Goal: Task Accomplishment & Management: Manage account settings

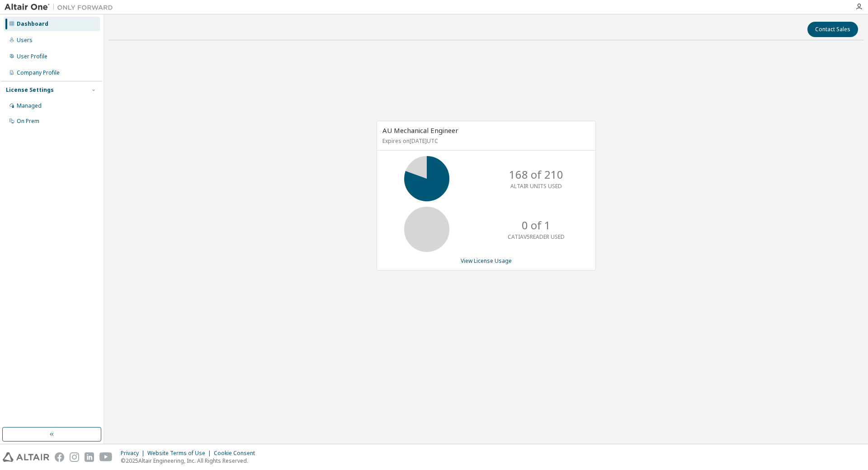
click at [404, 183] on icon at bounding box center [427, 178] width 54 height 45
click at [493, 259] on link "View License Usage" at bounding box center [486, 261] width 51 height 8
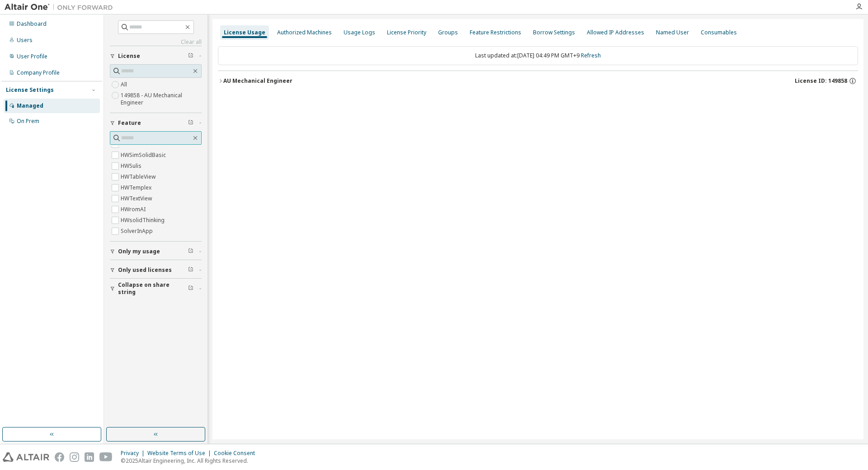
scroll to position [1736, 0]
click at [150, 32] on span at bounding box center [156, 27] width 76 height 14
click at [139, 24] on input "text" at bounding box center [156, 27] width 54 height 9
type input "*"
type input "***"
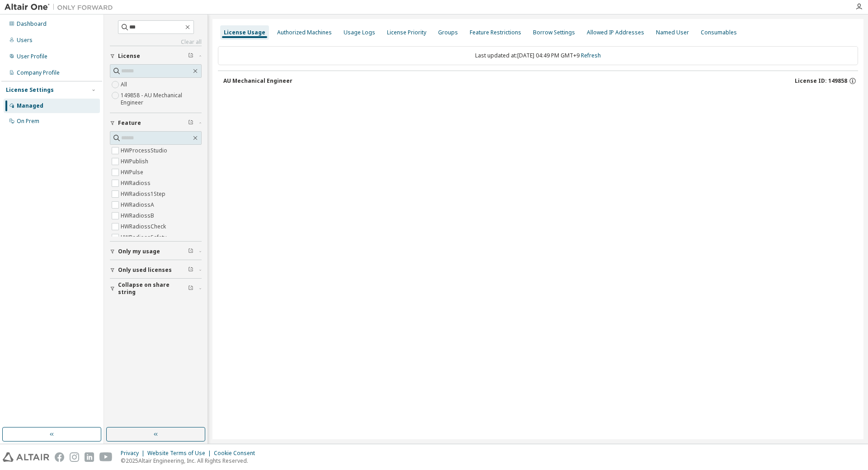
click at [492, 105] on div "License Usage Authorized Machines Usage Logs License Priority Groups Feature Re…" at bounding box center [537, 229] width 651 height 420
click at [268, 88] on button "AU Mechanical Engineer License ID: 149858" at bounding box center [540, 81] width 635 height 20
click at [266, 81] on div "AU Mechanical Engineer" at bounding box center [257, 80] width 69 height 7
click at [116, 252] on div "button" at bounding box center [114, 251] width 8 height 5
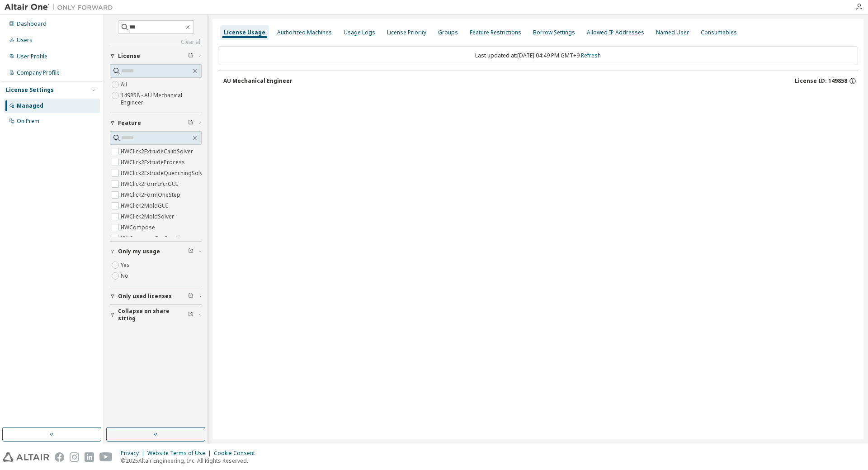
click at [113, 292] on button "Only used licenses" at bounding box center [156, 296] width 92 height 20
click at [166, 24] on input "***" at bounding box center [156, 27] width 54 height 9
click at [191, 26] on icon "button" at bounding box center [187, 27] width 7 height 7
click at [168, 73] on input "text" at bounding box center [156, 70] width 70 height 9
click at [247, 111] on div "License Usage Authorized Machines Usage Logs License Priority Groups Feature Re…" at bounding box center [537, 229] width 651 height 420
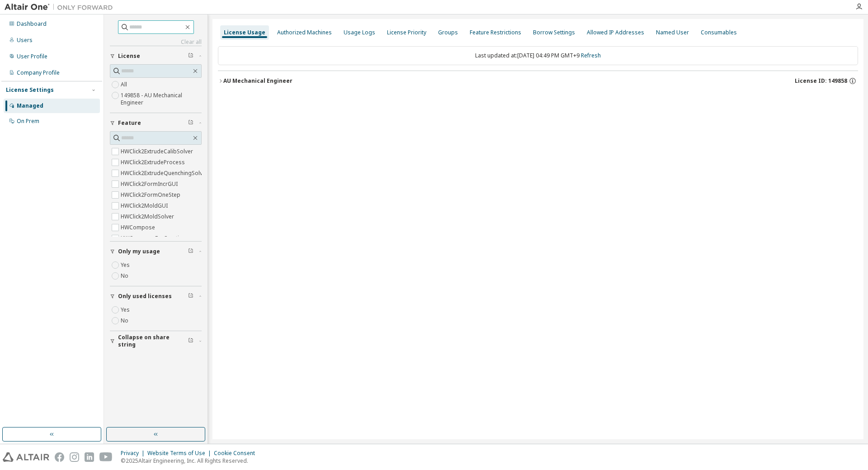
click at [266, 85] on button "AU Mechanical Engineer License ID: 149858" at bounding box center [538, 81] width 640 height 20
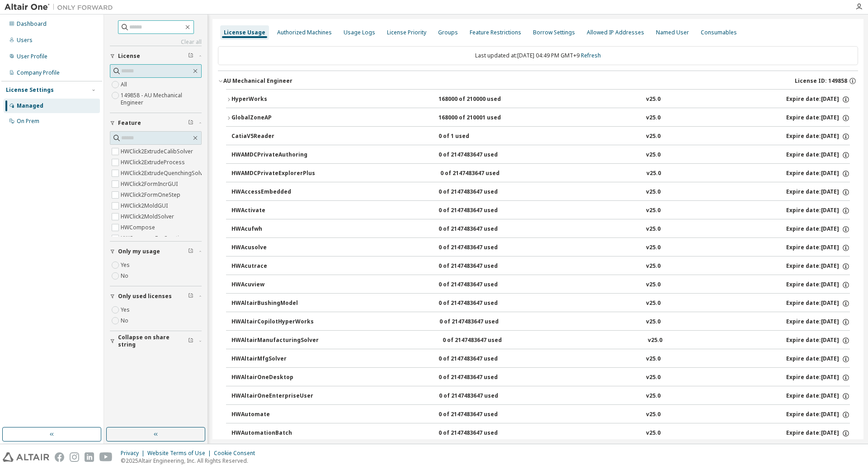
click at [129, 71] on input "text" at bounding box center [156, 70] width 70 height 9
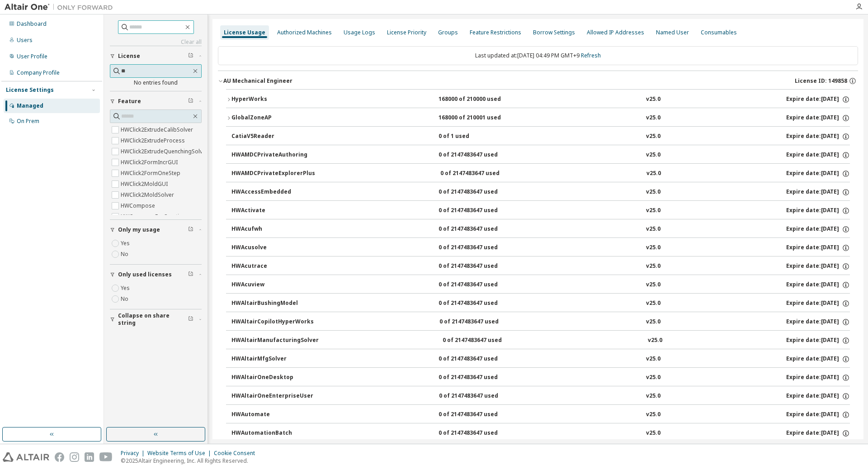
type input "*"
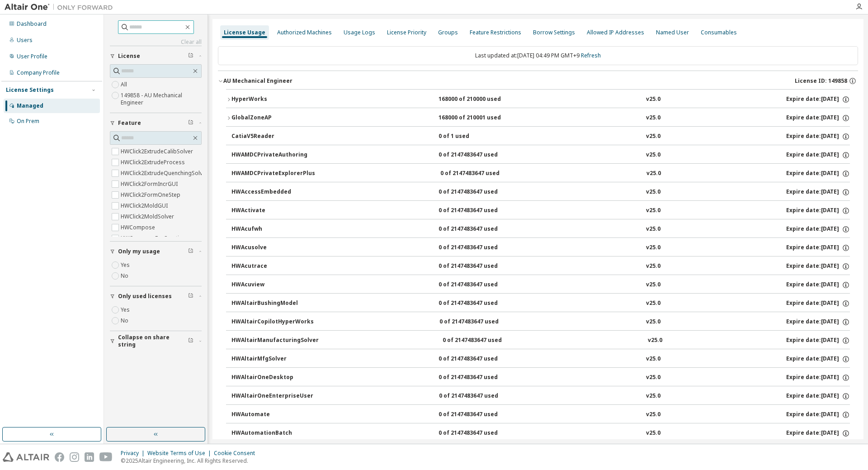
click at [127, 100] on label "149858 - AU Mechanical Engineer" at bounding box center [161, 99] width 81 height 18
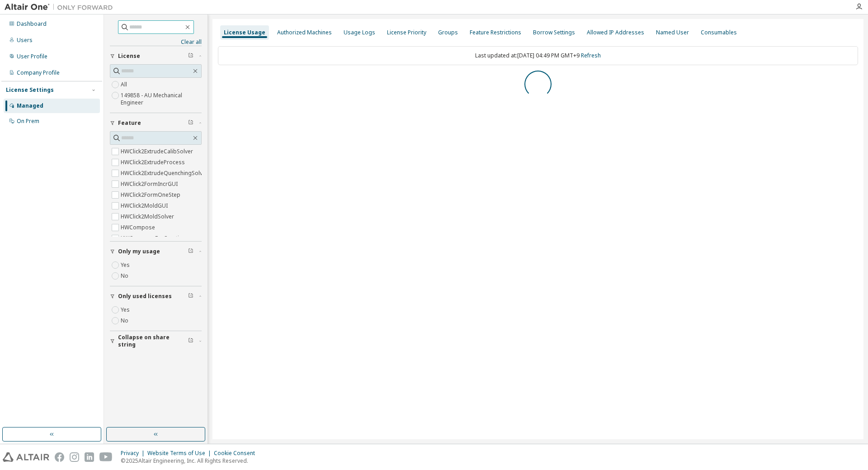
click at [129, 99] on label "149858 - AU Mechanical Engineer" at bounding box center [161, 99] width 81 height 18
click at [571, 246] on div "License Usage Authorized Machines Usage Logs License Priority Groups Feature Re…" at bounding box center [537, 229] width 651 height 420
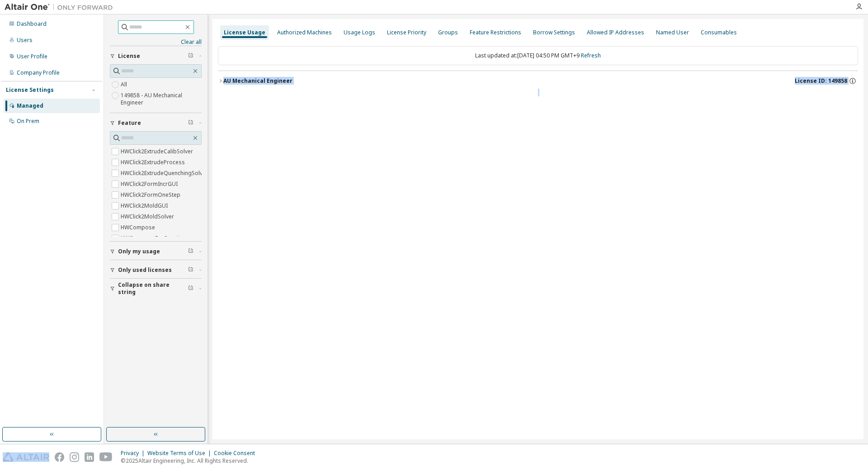
click at [271, 82] on div "AU Mechanical Engineer" at bounding box center [257, 80] width 69 height 7
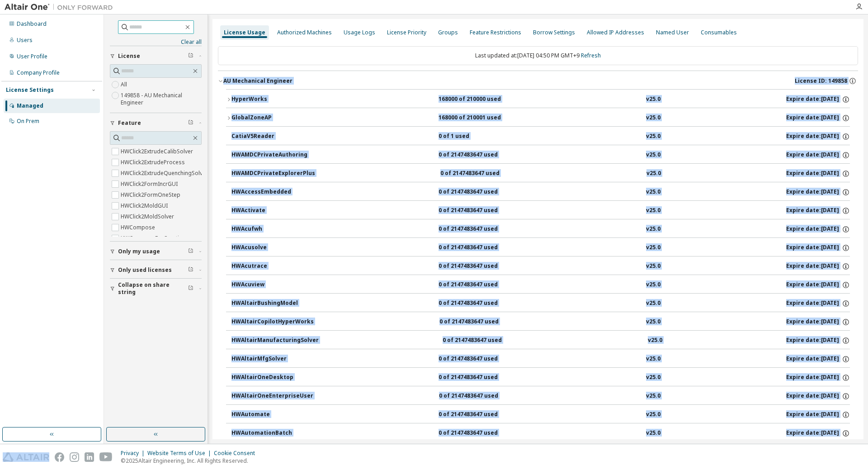
click at [546, 82] on div "AU Mechanical Engineer License ID: 149858" at bounding box center [540, 81] width 635 height 8
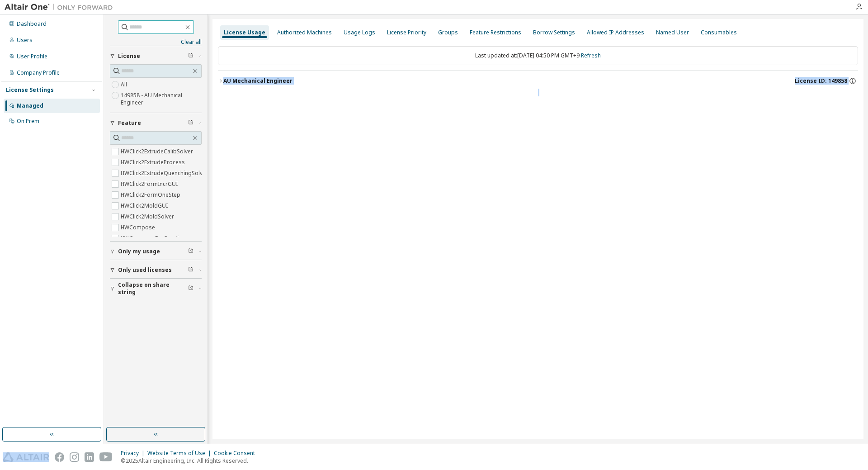
click at [339, 86] on button "AU Mechanical Engineer License ID: 149858" at bounding box center [538, 81] width 640 height 20
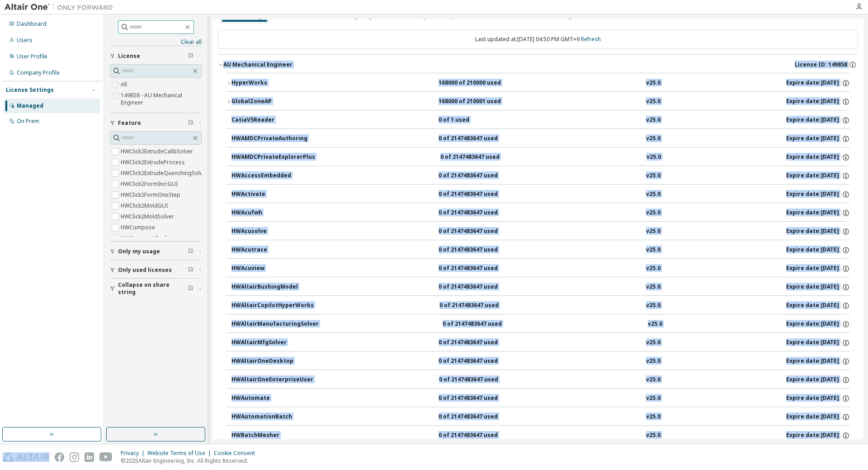
scroll to position [0, 0]
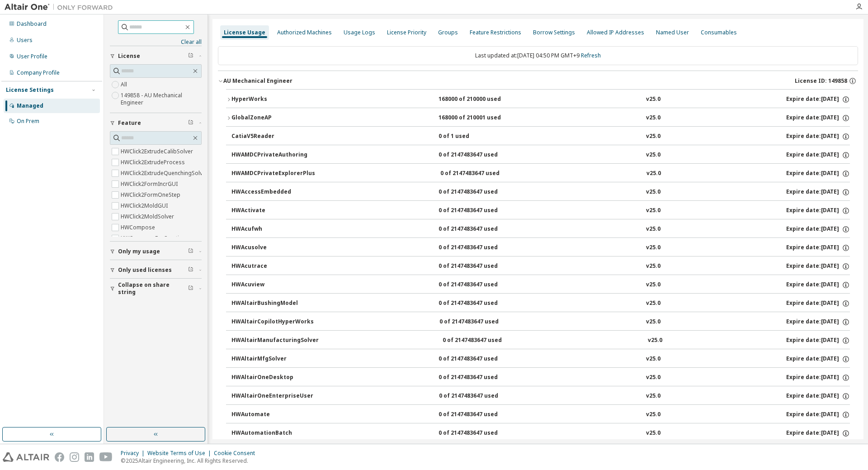
click at [827, 49] on div "Last updated at: [DATE] 04:50 PM GMT+9 Refresh" at bounding box center [538, 55] width 640 height 19
click at [233, 115] on div "GlobalZoneAP" at bounding box center [271, 118] width 81 height 8
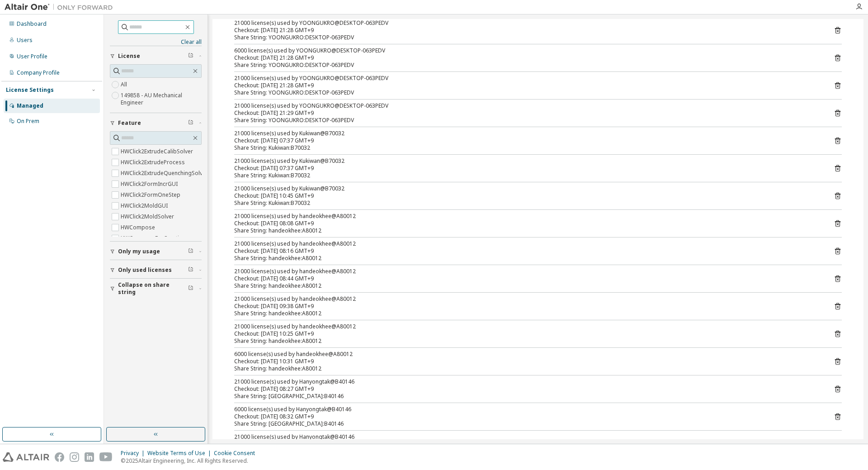
scroll to position [1265, 0]
